Goal: Information Seeking & Learning: Find specific fact

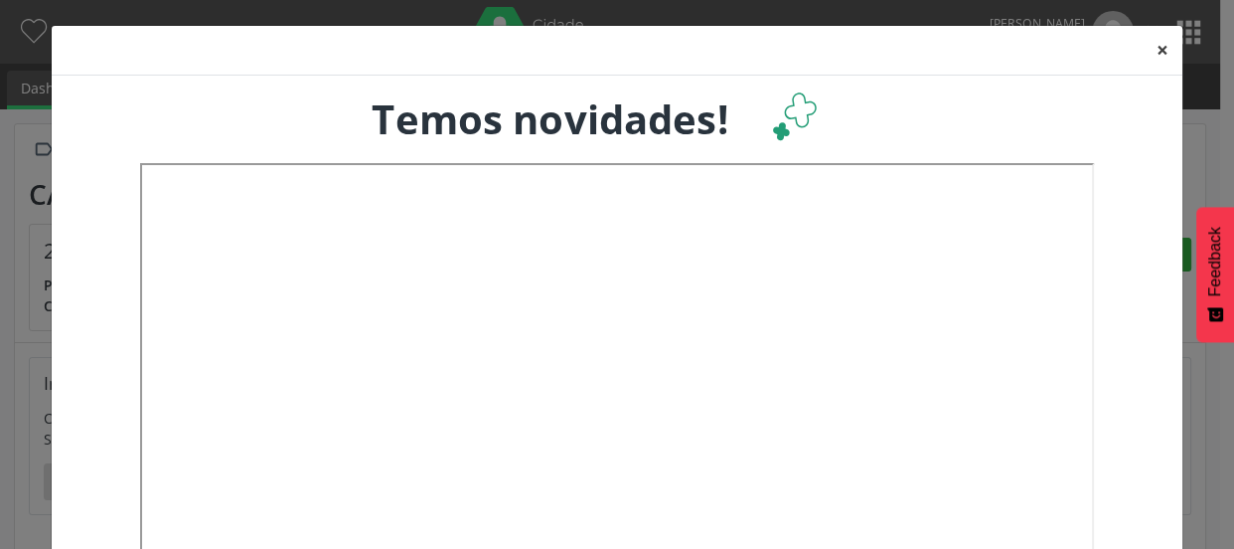
click at [1152, 49] on button "×" at bounding box center [1163, 50] width 40 height 49
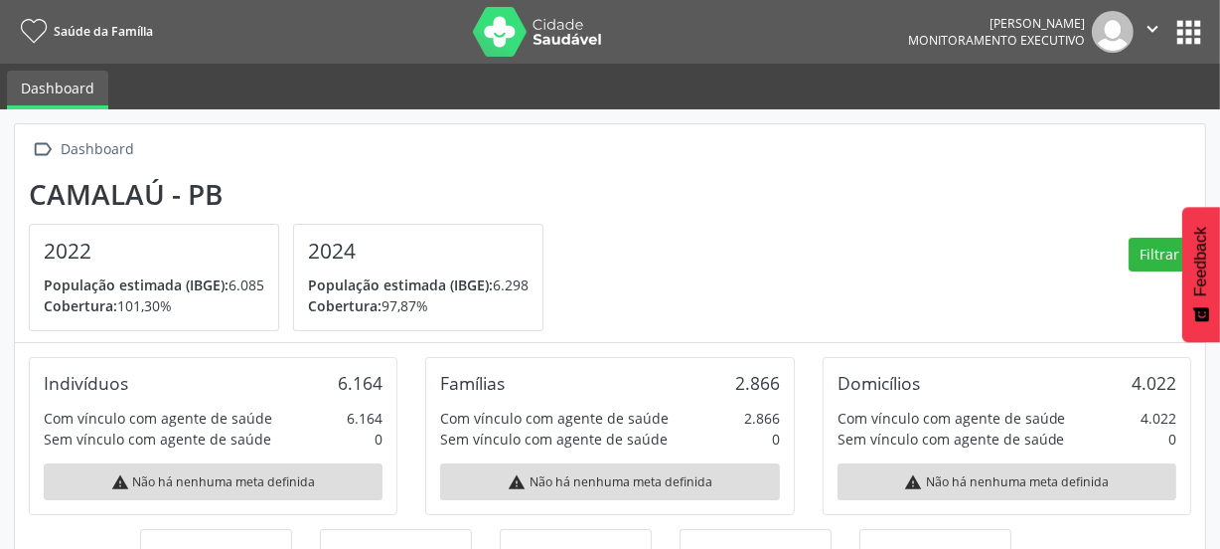
scroll to position [328, 398]
click at [784, 166] on div " Dashboard Camalaú - PB 2022 População estimada (IBGE): 6.085 Cobertura: 101,3…" at bounding box center [610, 233] width 1191 height 219
click at [1194, 30] on button "apps" at bounding box center [1189, 32] width 35 height 35
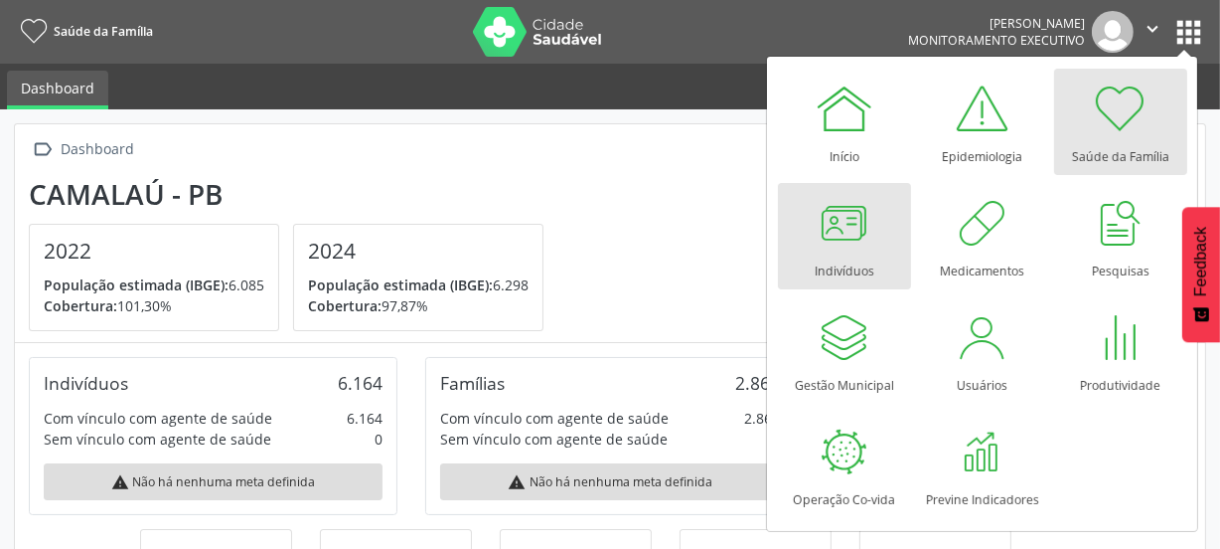
click at [846, 229] on div at bounding box center [845, 223] width 60 height 60
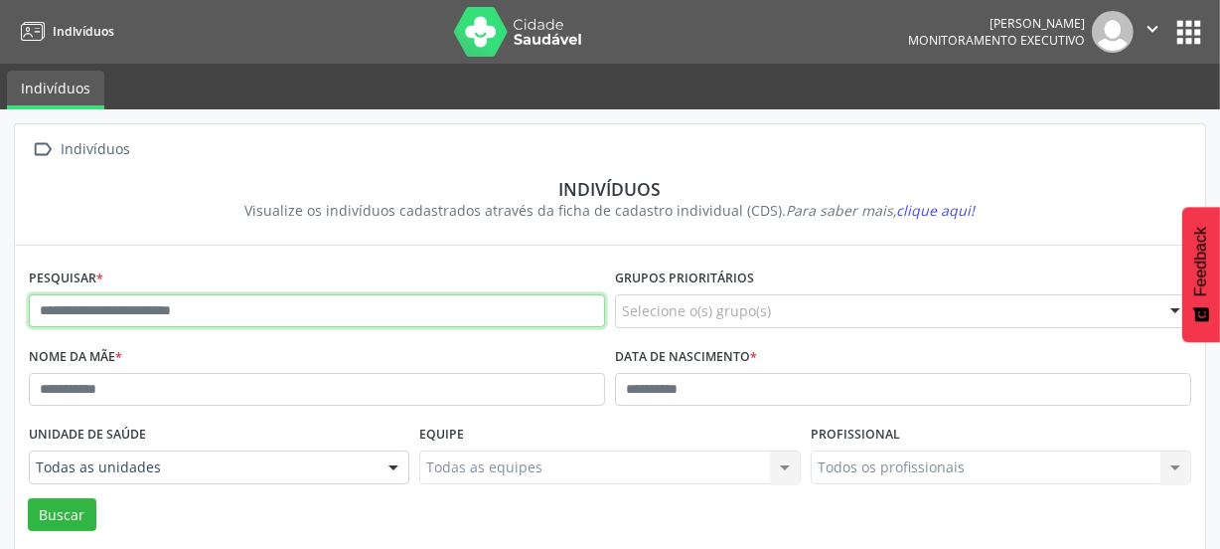
click at [199, 318] on input "text" at bounding box center [317, 311] width 576 height 34
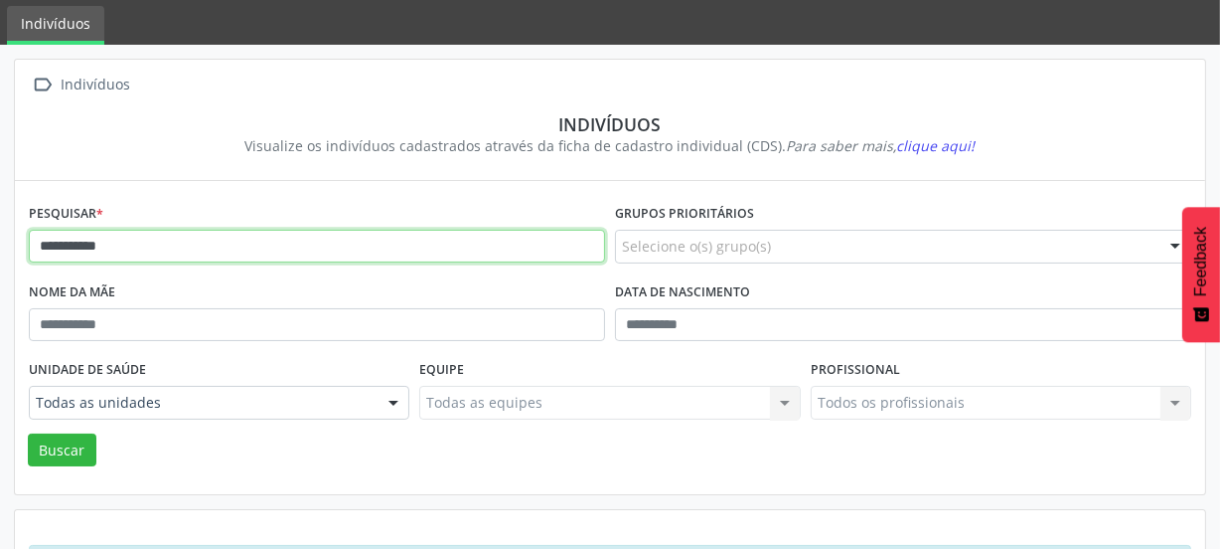
scroll to position [145, 0]
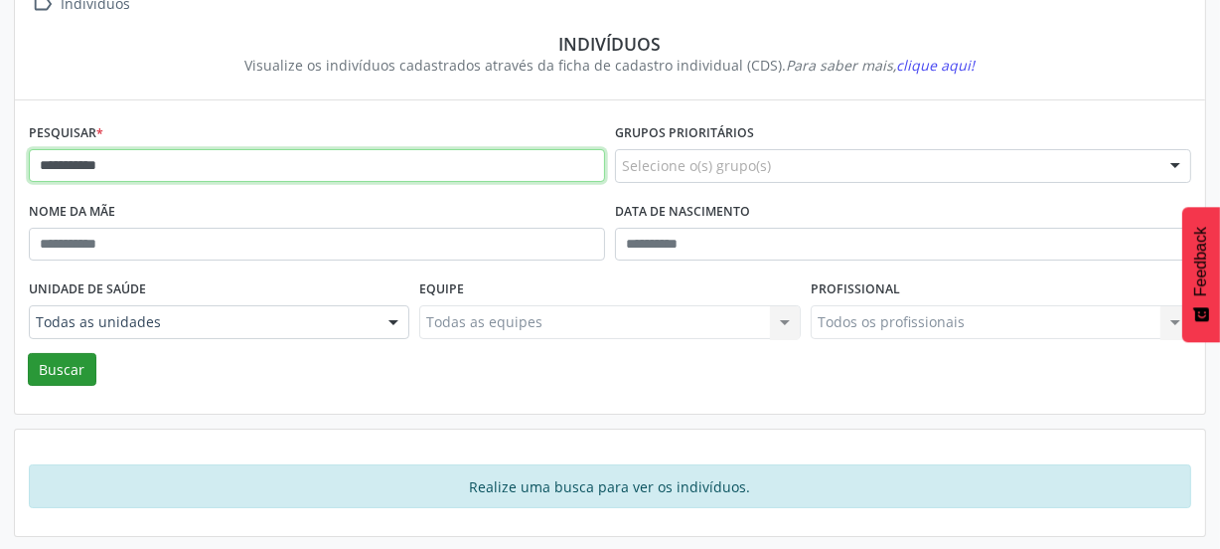
type input "**********"
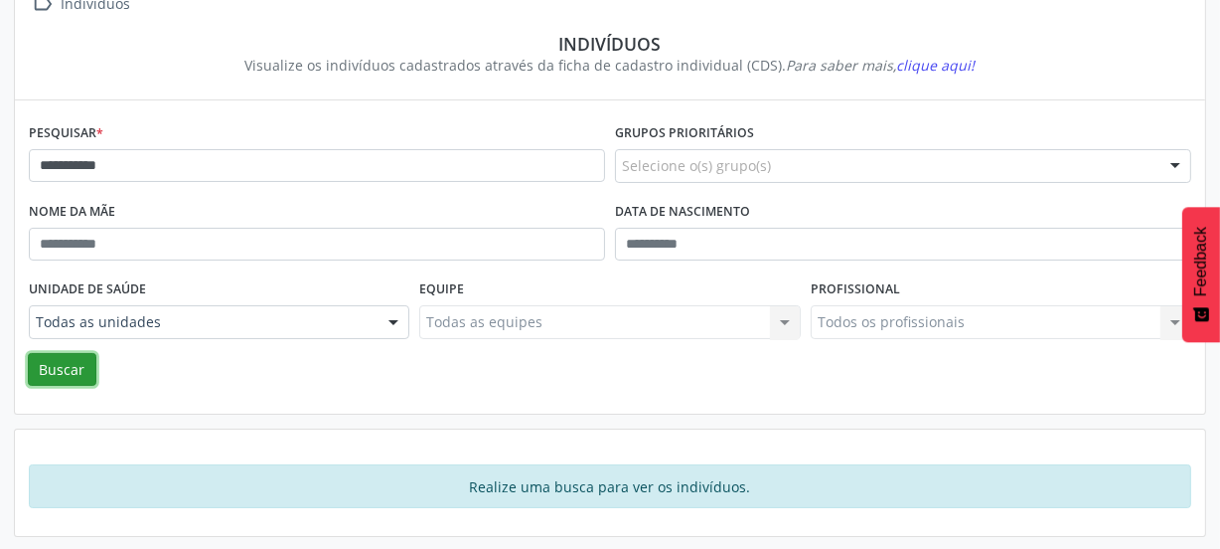
click at [67, 369] on button "Buscar" at bounding box center [62, 370] width 69 height 34
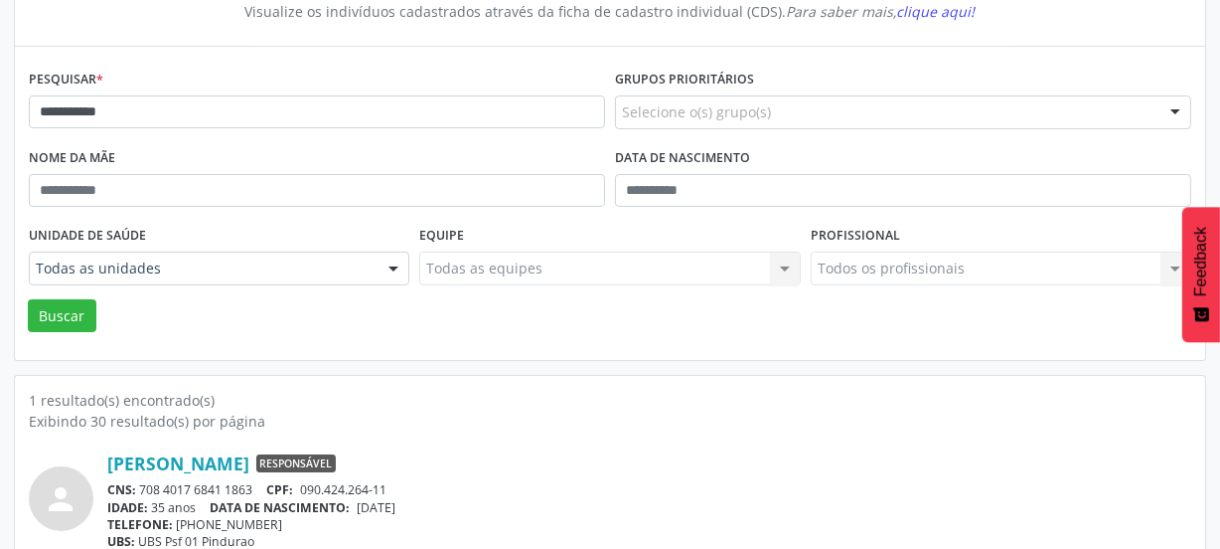
scroll to position [260, 0]
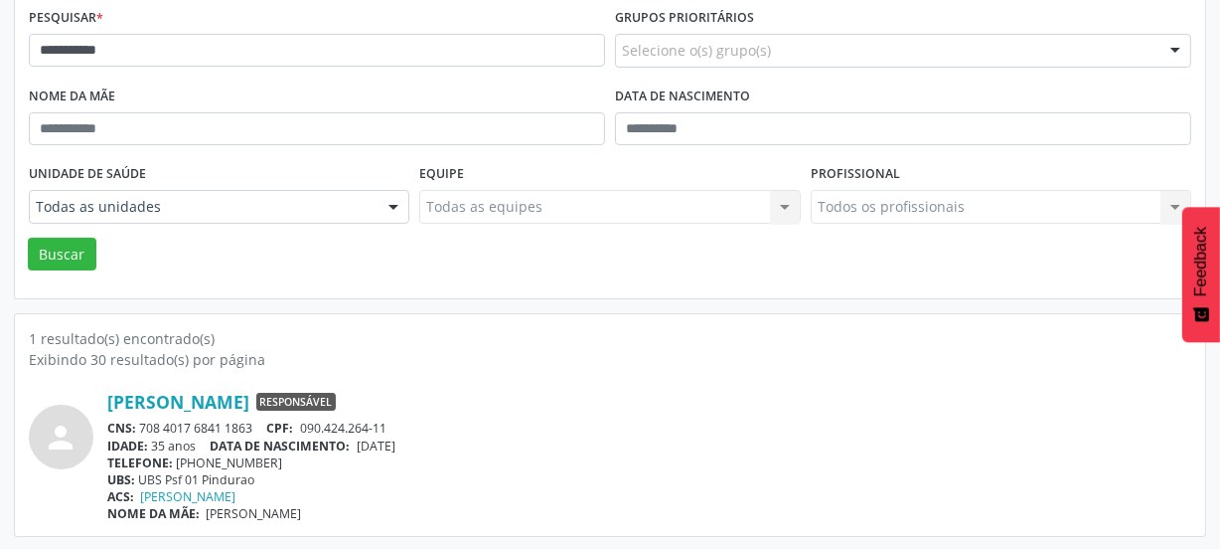
drag, startPoint x: 256, startPoint y: 424, endPoint x: 142, endPoint y: 427, distance: 114.3
click at [142, 427] on div "CNS: 708 4017 6841 1863 CPF: 090.424.264-11" at bounding box center [649, 427] width 1084 height 17
copy div "708 4017 6841 1863"
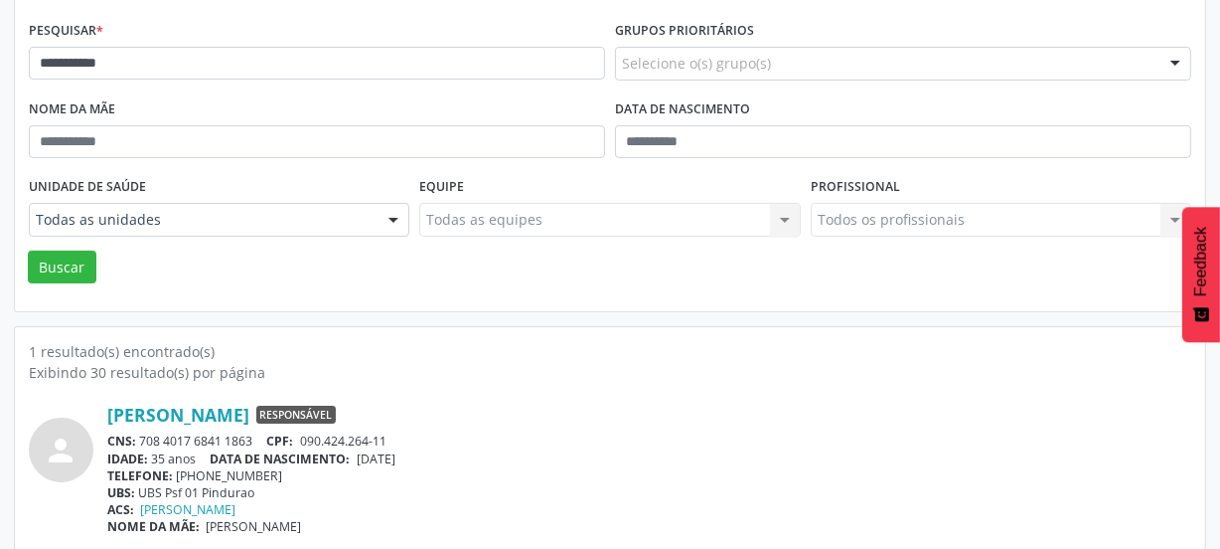
scroll to position [0, 0]
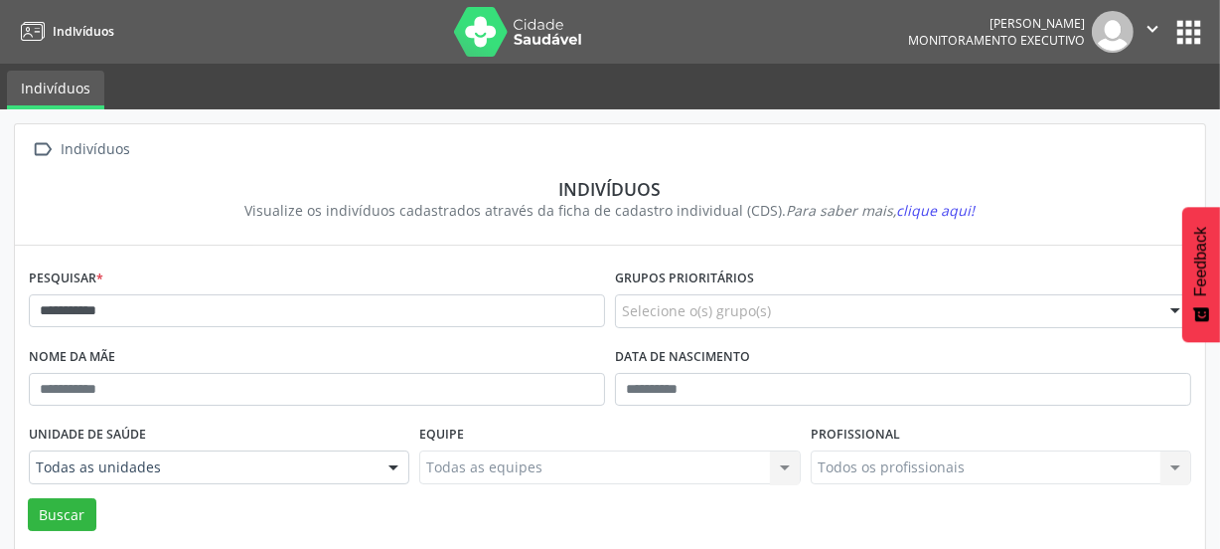
click at [487, 33] on img at bounding box center [518, 32] width 129 height 50
